Goal: Information Seeking & Learning: Learn about a topic

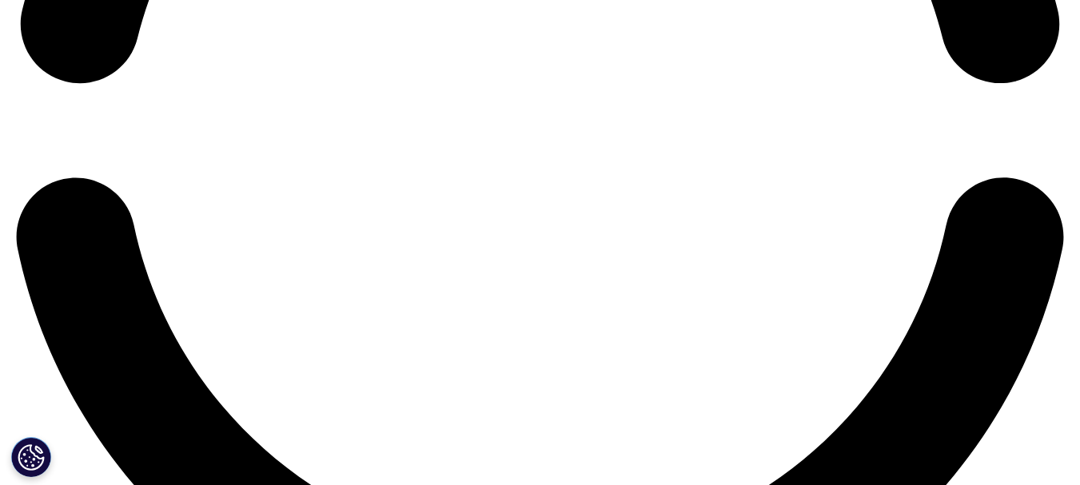
scroll to position [2566, 0]
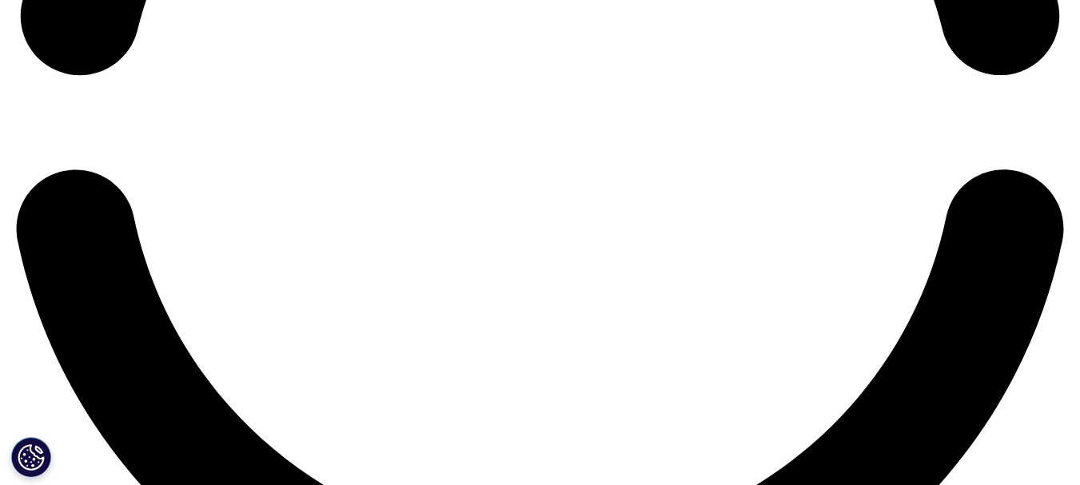
scroll to position [1119, 0]
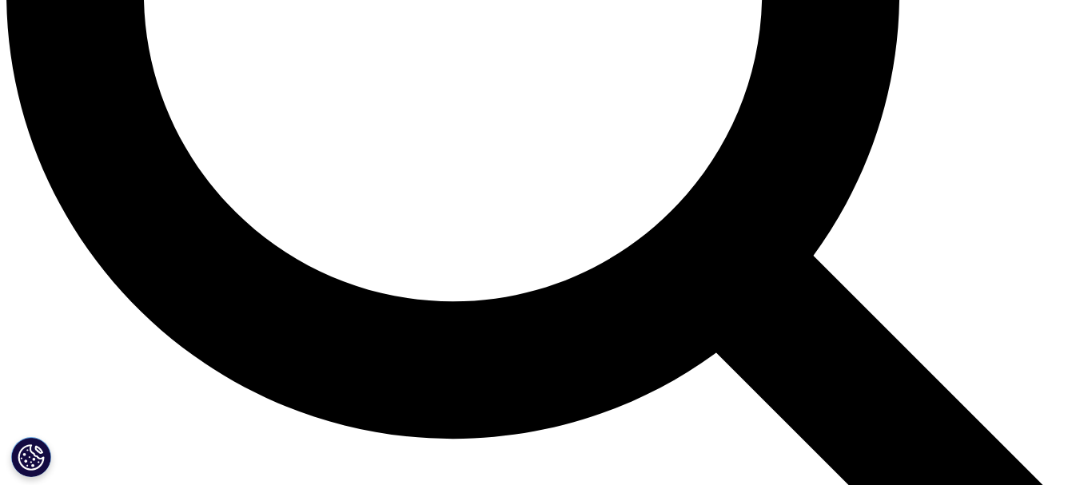
scroll to position [1519, 0]
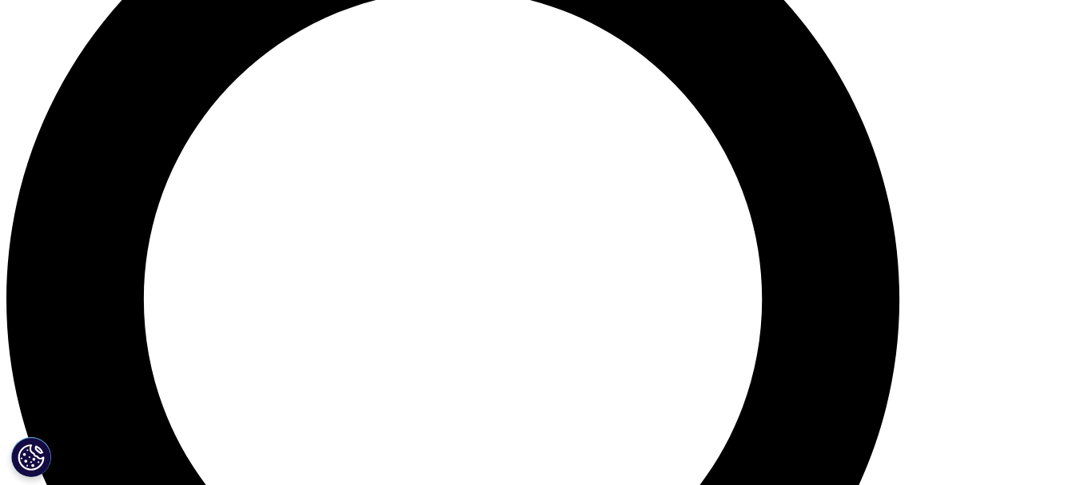
scroll to position [1119, 0]
